Goal: Information Seeking & Learning: Learn about a topic

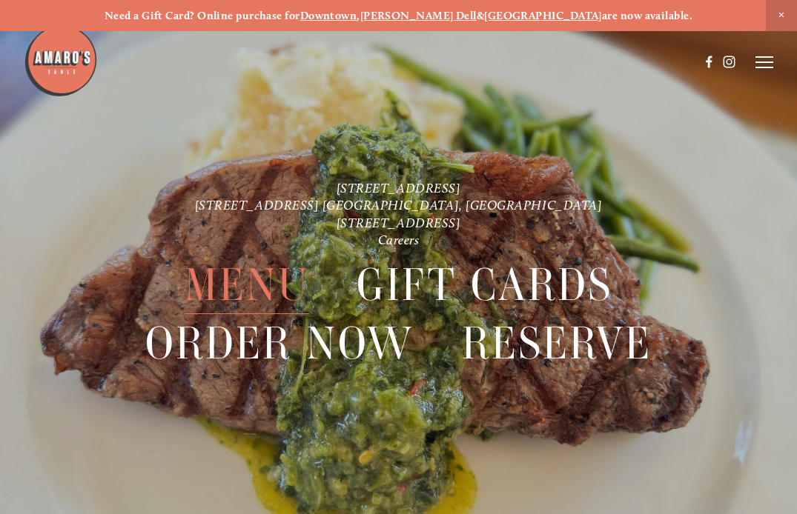
click at [263, 285] on span "Menu" at bounding box center [247, 285] width 125 height 58
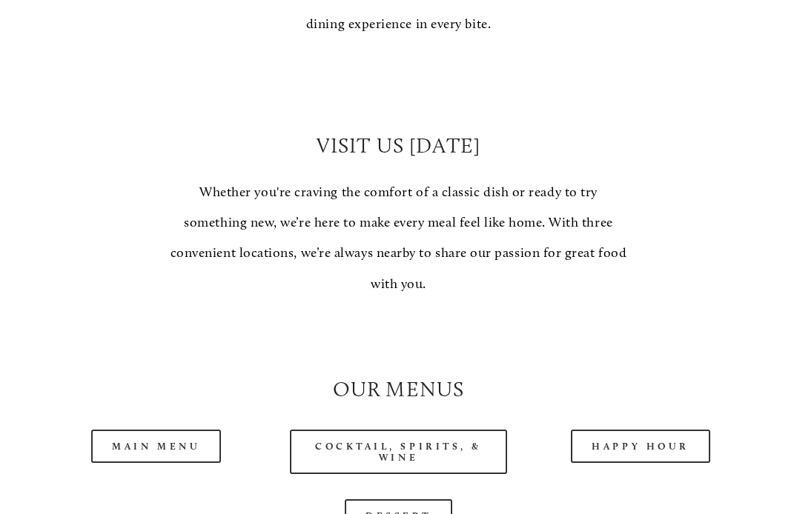
scroll to position [1038, 0]
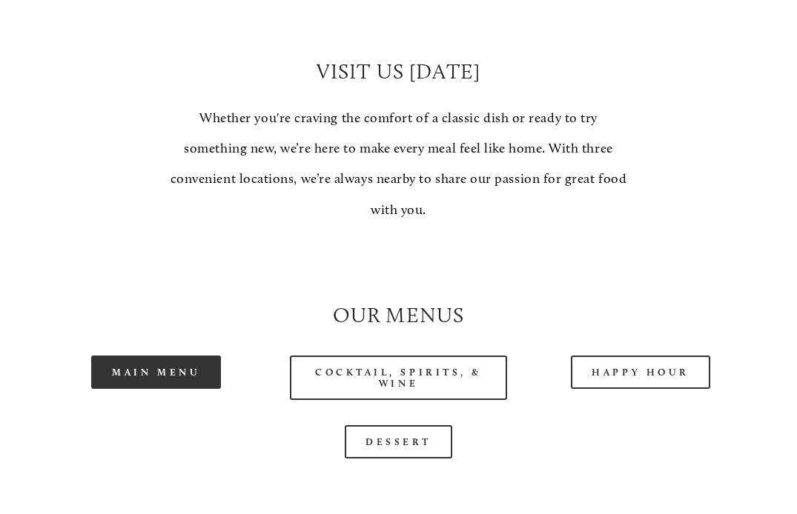
click at [182, 368] on link "Main Menu" at bounding box center [156, 372] width 130 height 33
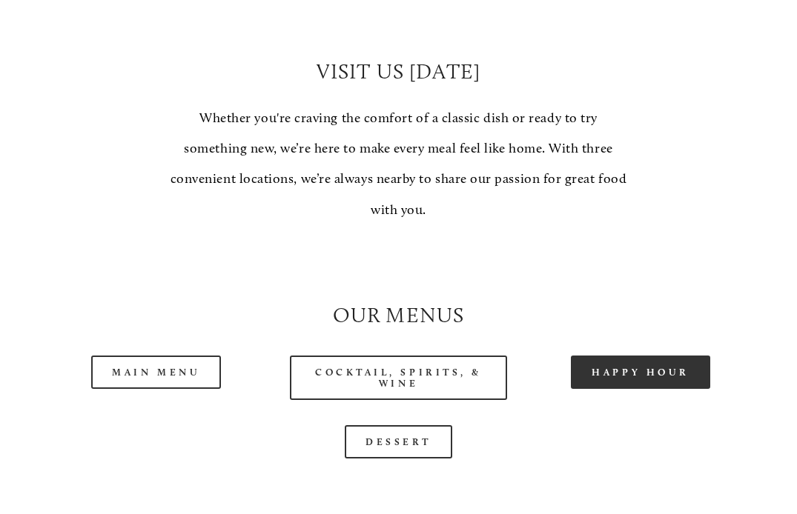
click at [621, 376] on link "Happy Hour" at bounding box center [640, 372] width 139 height 33
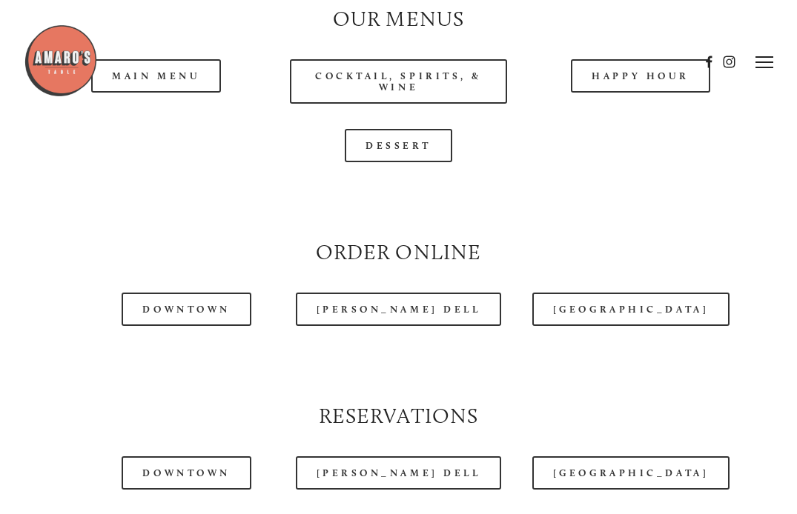
scroll to position [1260, 0]
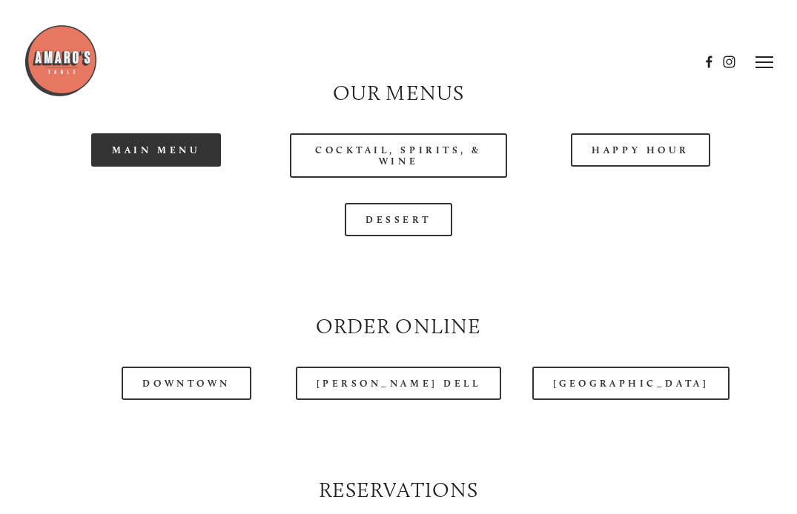
click at [165, 145] on link "Main Menu" at bounding box center [156, 149] width 130 height 33
